Goal: Task Accomplishment & Management: Use online tool/utility

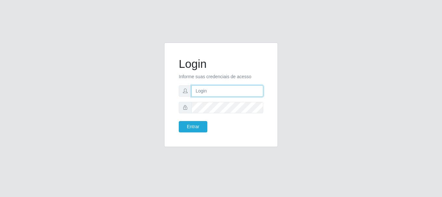
click at [216, 92] on input "text" at bounding box center [228, 91] width 72 height 11
type input "[EMAIL_ADDRESS][DOMAIN_NAME]"
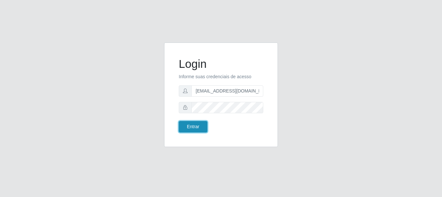
click at [193, 126] on button "Entrar" at bounding box center [193, 126] width 29 height 11
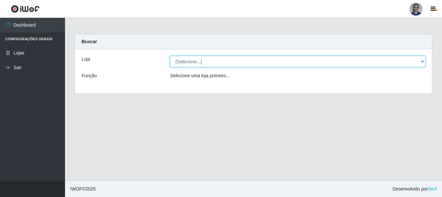
drag, startPoint x: 414, startPoint y: 62, endPoint x: 411, endPoint y: 66, distance: 4.7
click at [414, 62] on select "[Selecione...] Supermercado [GEOGRAPHIC_DATA]" at bounding box center [298, 61] width 256 height 11
select select "165"
click at [170, 56] on select "[Selecione...] Supermercado [GEOGRAPHIC_DATA]" at bounding box center [298, 61] width 256 height 11
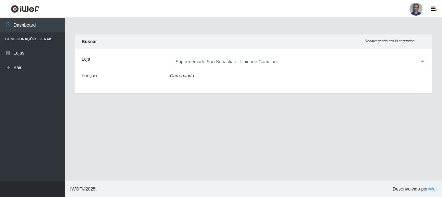
click at [411, 78] on div "Carregando..." at bounding box center [297, 77] width 265 height 9
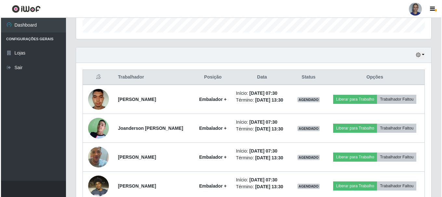
scroll to position [254, 0]
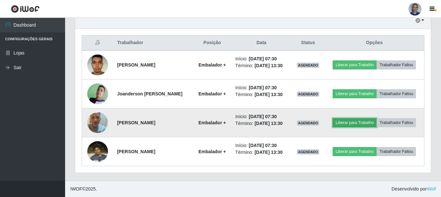
click at [376, 118] on button "Liberar para Trabalho" at bounding box center [354, 122] width 44 height 9
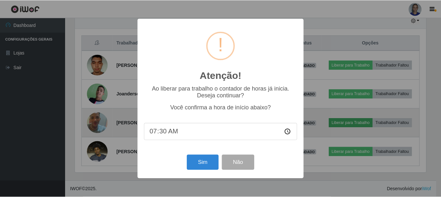
scroll to position [135, 352]
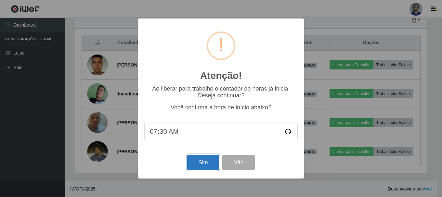
click at [198, 165] on button "Sim" at bounding box center [203, 162] width 32 height 15
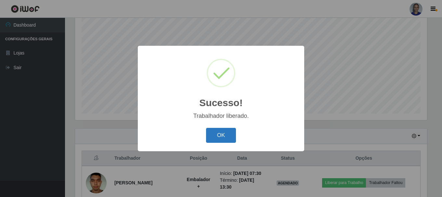
click at [217, 137] on button "OK" at bounding box center [221, 135] width 30 height 15
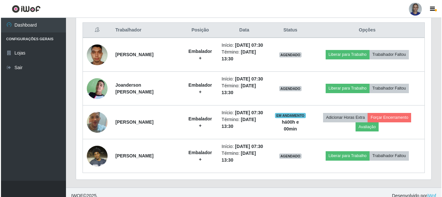
scroll to position [281, 0]
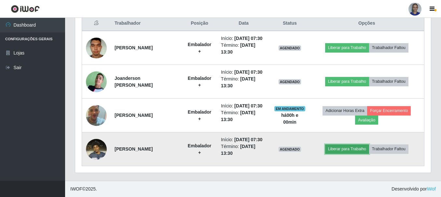
click at [344, 146] on button "Liberar para Trabalho" at bounding box center [347, 149] width 44 height 9
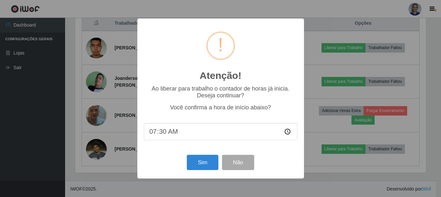
scroll to position [135, 352]
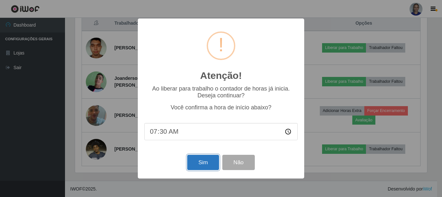
click at [209, 166] on button "Sim" at bounding box center [203, 162] width 32 height 15
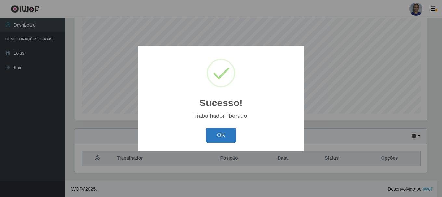
click at [226, 140] on button "OK" at bounding box center [221, 135] width 30 height 15
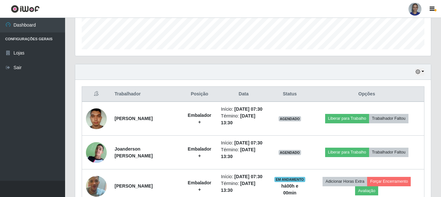
scroll to position [249, 0]
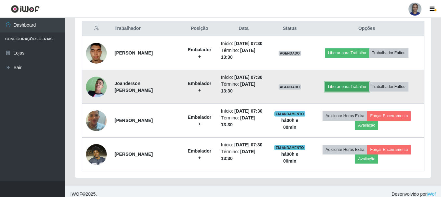
click at [354, 91] on button "Liberar para Trabalho" at bounding box center [347, 86] width 44 height 9
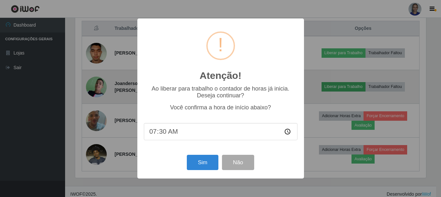
scroll to position [135, 352]
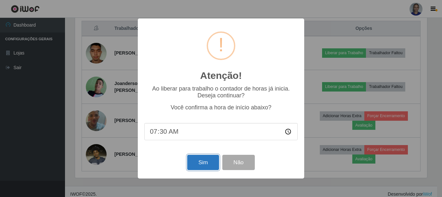
click at [202, 166] on button "Sim" at bounding box center [203, 162] width 32 height 15
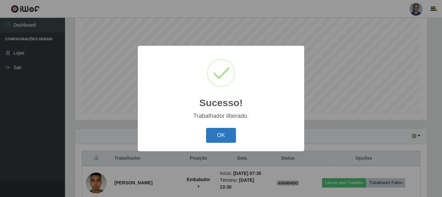
click at [220, 136] on button "OK" at bounding box center [221, 135] width 30 height 15
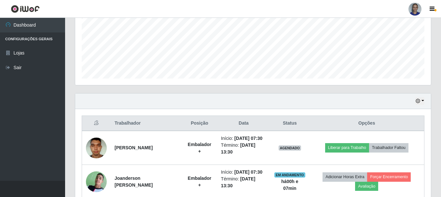
scroll to position [216, 0]
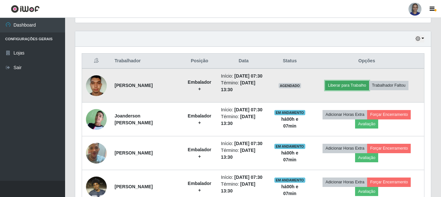
click at [347, 90] on button "Liberar para Trabalho" at bounding box center [347, 85] width 44 height 9
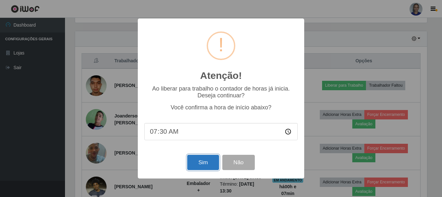
click at [203, 165] on button "Sim" at bounding box center [203, 162] width 32 height 15
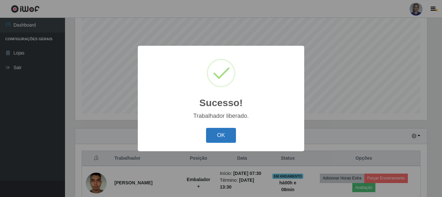
click at [214, 136] on button "OK" at bounding box center [221, 135] width 30 height 15
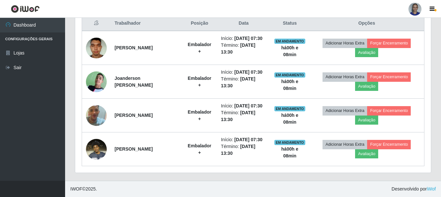
scroll to position [281, 0]
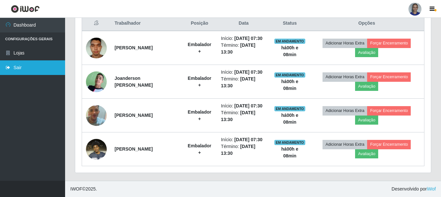
click at [42, 70] on link "Sair" at bounding box center [32, 67] width 65 height 15
